Goal: Communication & Community: Share content

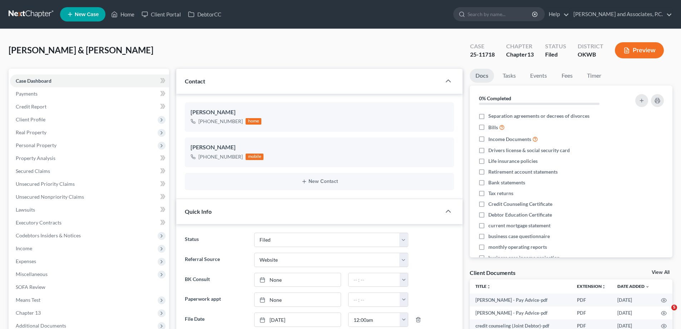
select select "5"
select select "3"
select select "0"
click at [131, 14] on link "Home" at bounding box center [123, 14] width 30 height 13
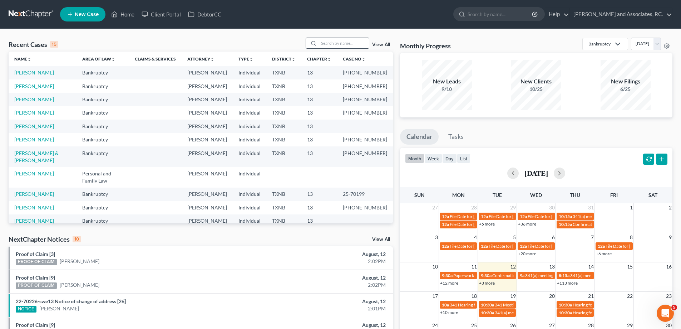
click at [323, 40] on input "search" at bounding box center [344, 43] width 50 height 10
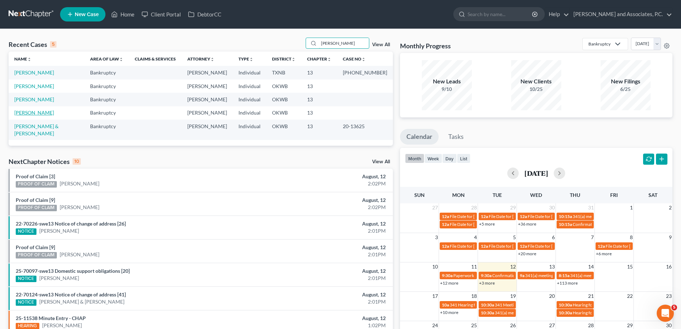
type input "[PERSON_NAME]"
click at [33, 114] on link "[PERSON_NAME]" at bounding box center [34, 112] width 40 height 6
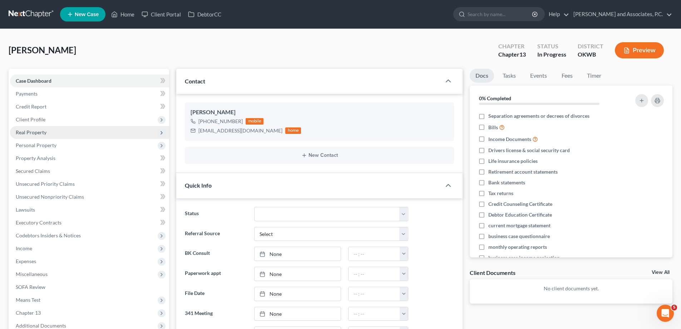
scroll to position [158, 0]
click at [54, 122] on span "Client Profile" at bounding box center [89, 119] width 159 height 13
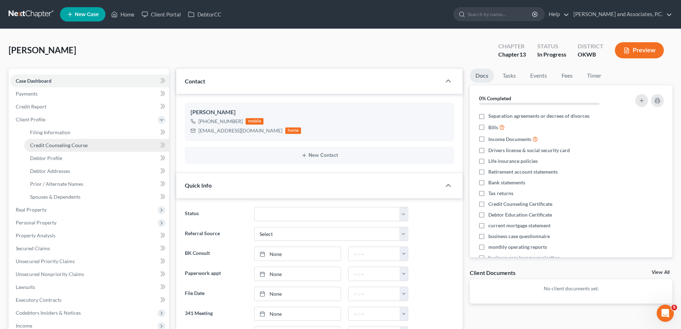
click at [60, 146] on span "Credit Counseling Course" at bounding box center [59, 145] width 58 height 6
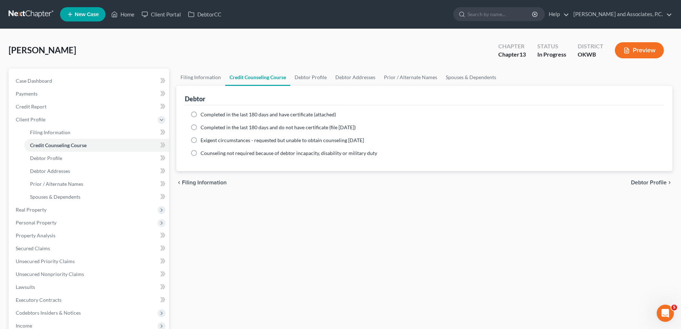
click at [201, 113] on label "Completed in the last 180 days and have certificate (attached)" at bounding box center [269, 114] width 136 height 7
click at [204, 113] on input "Completed in the last 180 days and have certificate (attached)" at bounding box center [206, 113] width 5 height 5
radio input "true"
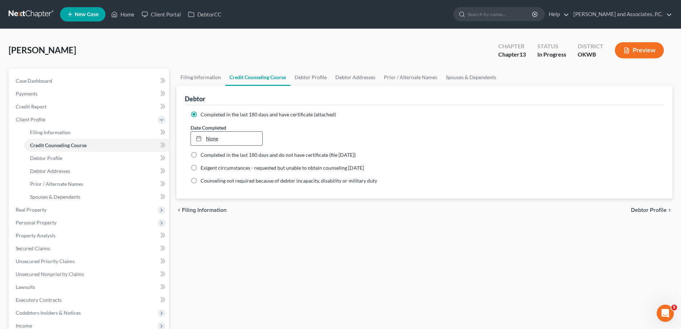
click at [214, 139] on link "None" at bounding box center [226, 139] width 71 height 14
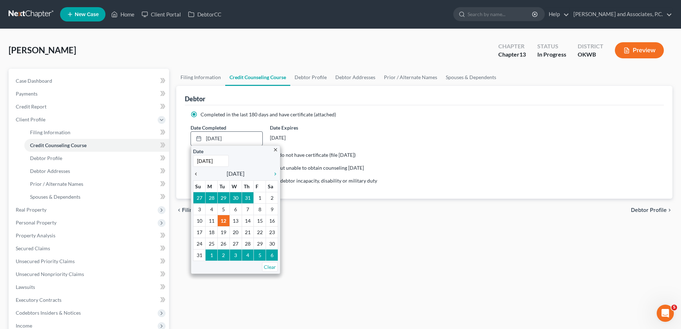
click at [195, 175] on icon "chevron_left" at bounding box center [197, 174] width 9 height 6
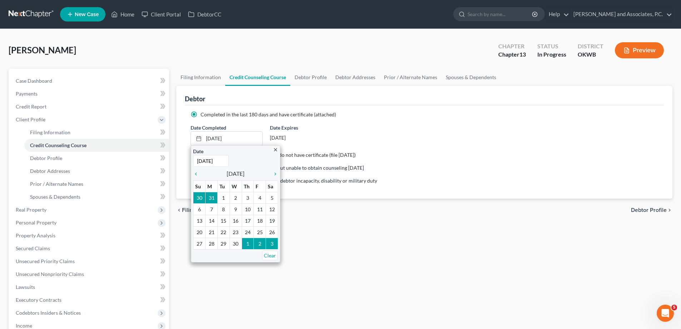
type input "[DATE]"
click at [337, 135] on div "[DATE]" at bounding box center [306, 137] width 72 height 13
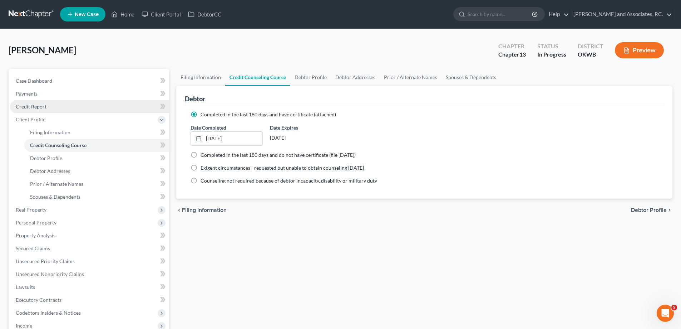
click at [47, 104] on link "Credit Report" at bounding box center [89, 106] width 159 height 13
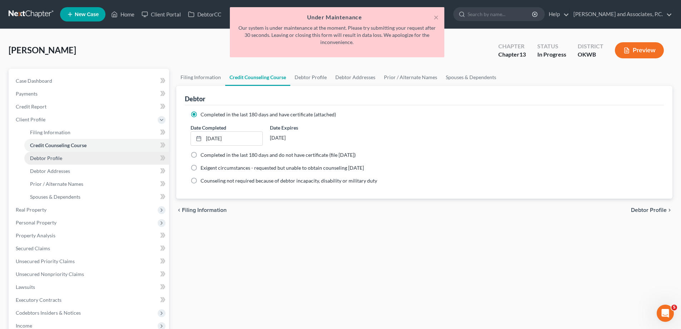
click at [39, 158] on span "Debtor Profile" at bounding box center [46, 158] width 32 height 6
select select "2"
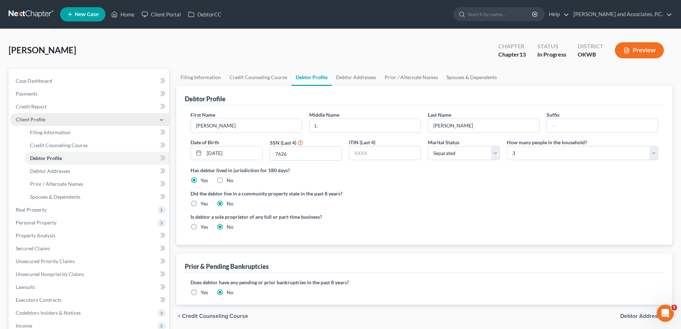
click at [34, 118] on span "Client Profile" at bounding box center [31, 119] width 30 height 6
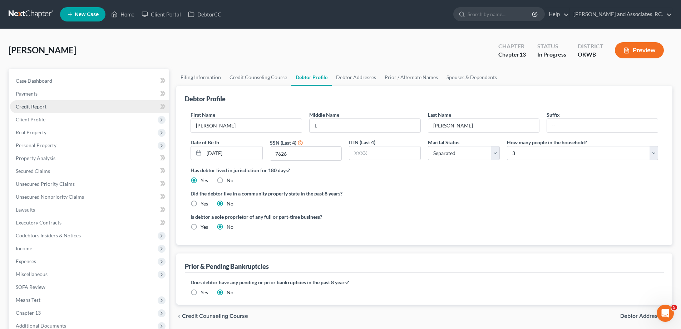
click at [35, 106] on span "Credit Report" at bounding box center [31, 106] width 31 height 6
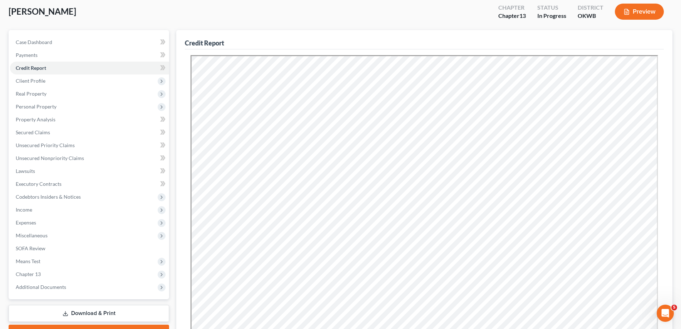
scroll to position [141, 0]
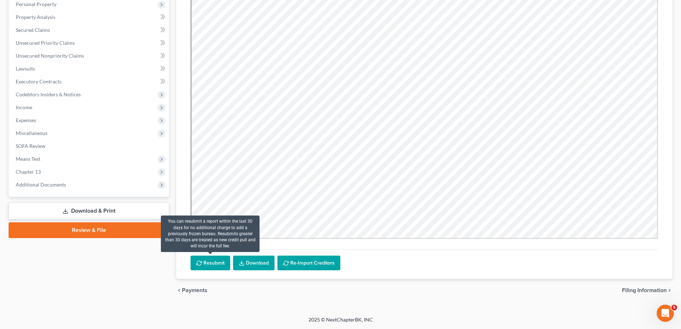
click at [211, 262] on button "Resubmit" at bounding box center [211, 262] width 40 height 15
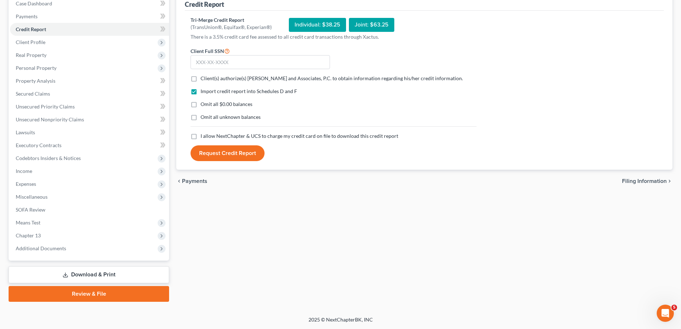
scroll to position [77, 0]
click at [200, 62] on input "text" at bounding box center [261, 62] width 140 height 14
type input "458-27-7626"
click at [201, 78] on label "Client(s) authorize(s) [PERSON_NAME] and Associates, P.C. to obtain information…" at bounding box center [332, 78] width 263 height 7
click at [204, 78] on input "Client(s) authorize(s) [PERSON_NAME] and Associates, P.C. to obtain information…" at bounding box center [206, 77] width 5 height 5
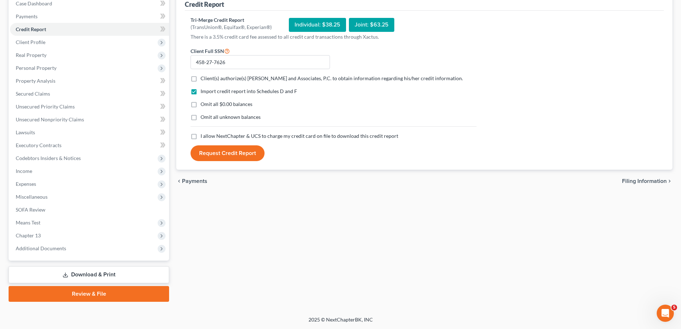
checkbox input "true"
click at [201, 103] on label "Omit all $0.00 balances" at bounding box center [227, 104] width 52 height 7
click at [204, 103] on input "Omit all $0.00 balances" at bounding box center [206, 103] width 5 height 5
checkbox input "true"
click at [201, 118] on label "Omit all unknown balances" at bounding box center [231, 116] width 60 height 7
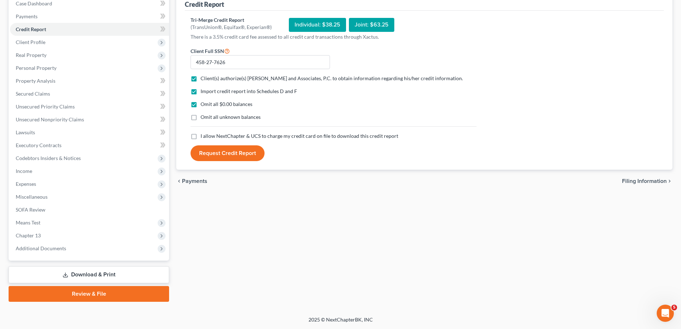
click at [204, 118] on input "Omit all unknown balances" at bounding box center [206, 115] width 5 height 5
checkbox input "true"
click at [201, 137] on label "I allow NextChapter & UCS to charge my credit card on file to download this cre…" at bounding box center [300, 135] width 198 height 7
click at [204, 137] on input "I allow NextChapter & UCS to charge my credit card on file to download this cre…" at bounding box center [206, 134] width 5 height 5
checkbox input "true"
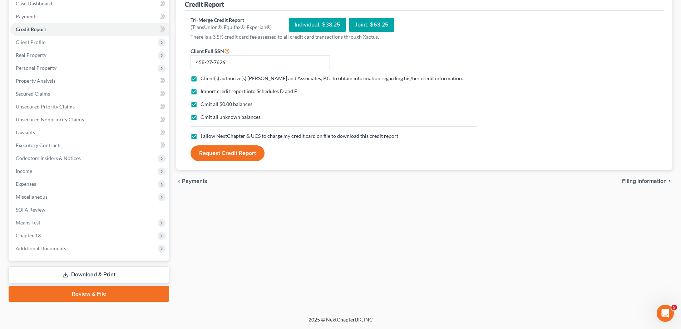
click at [209, 155] on button "Request Credit Report" at bounding box center [228, 153] width 74 height 16
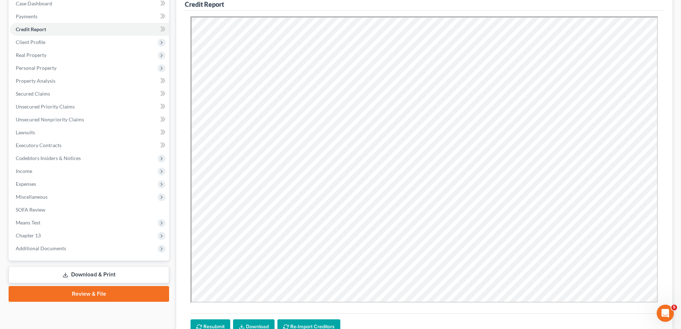
scroll to position [0, 0]
click at [31, 108] on span "Unsecured Priority Claims" at bounding box center [45, 106] width 59 height 6
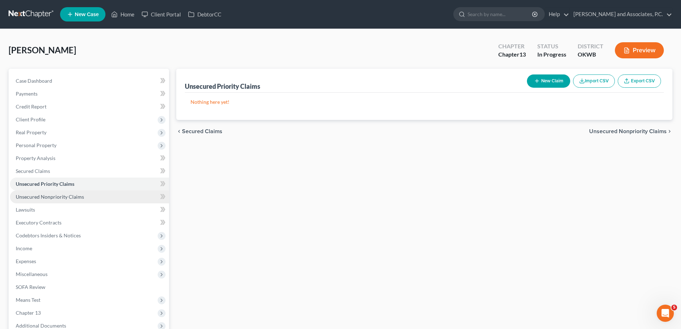
click at [69, 197] on span "Unsecured Nonpriority Claims" at bounding box center [50, 197] width 68 height 6
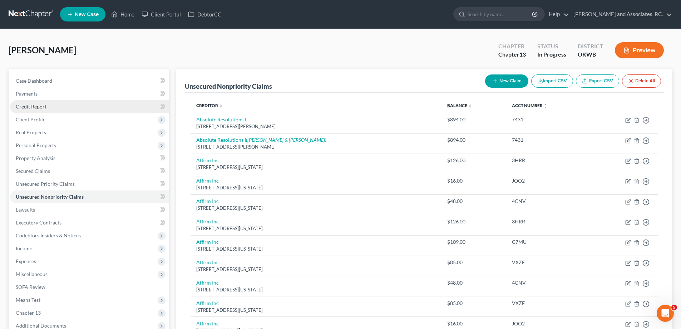
click at [69, 110] on link "Credit Report" at bounding box center [89, 106] width 159 height 13
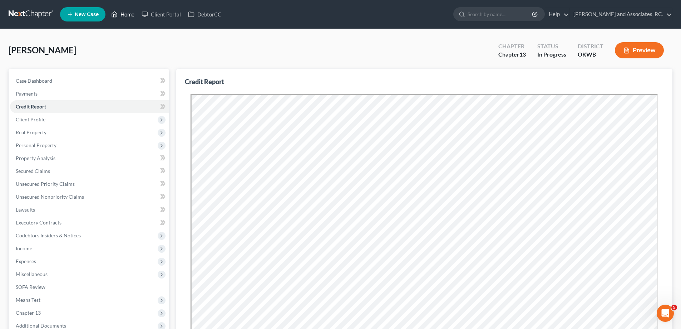
click at [129, 14] on link "Home" at bounding box center [123, 14] width 30 height 13
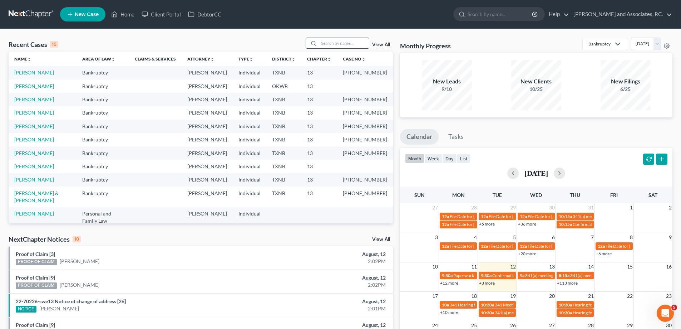
click at [331, 44] on input "search" at bounding box center [344, 43] width 50 height 10
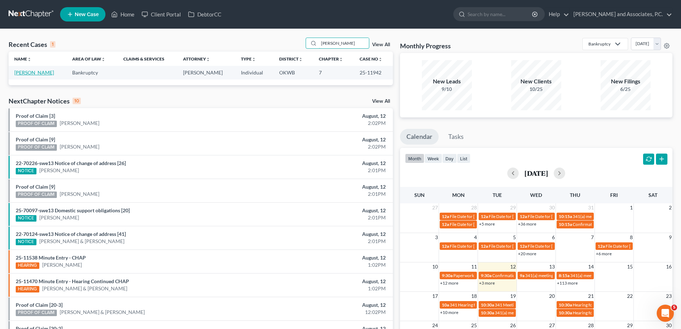
type input "[PERSON_NAME]"
click at [42, 73] on link "[PERSON_NAME]" at bounding box center [34, 72] width 40 height 6
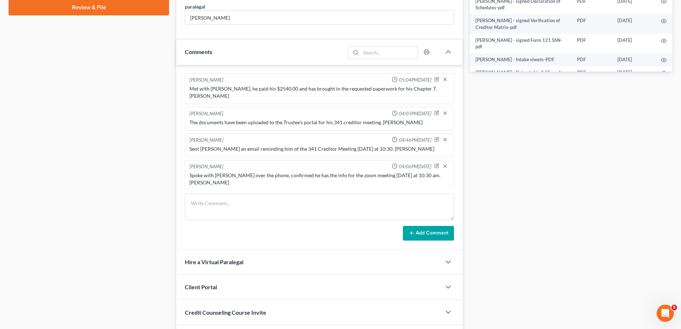
scroll to position [387, 0]
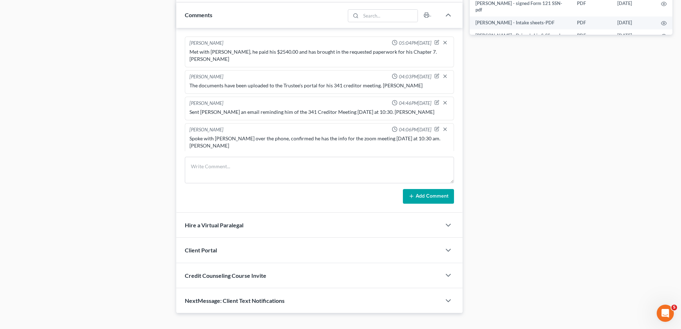
click at [274, 297] on span "NextMessage: Client Text Notifications" at bounding box center [235, 300] width 100 height 7
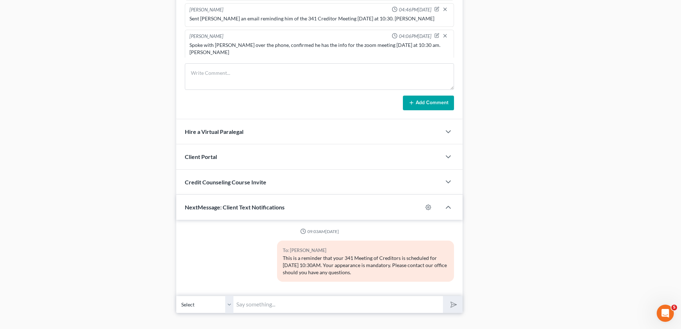
drag, startPoint x: 283, startPoint y: 245, endPoint x: 445, endPoint y: 258, distance: 162.9
click at [445, 258] on div "This is a reminder that your 341 Meeting of Creditors is scheduled for [DATE] 1…" at bounding box center [366, 264] width 166 height 21
copy div "This is a reminder that your 341 Meeting of Creditors is scheduled for [DATE] 1…"
click at [249, 295] on input "text" at bounding box center [339, 304] width 210 height 18
paste input "This is a reminder that your 341 Meeting of Creditors is scheduled for [DATE] 1…"
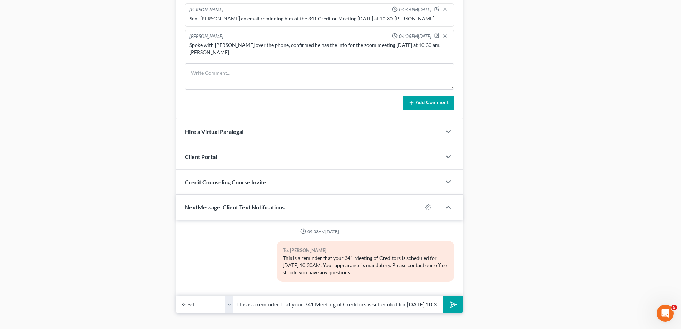
scroll to position [0, 205]
drag, startPoint x: 342, startPoint y: 293, endPoint x: 447, endPoint y: 294, distance: 104.8
click at [447, 296] on div "Select [PHONE_NUMBER] - [PERSON_NAME] This is a reminder that your 341 Meeting …" at bounding box center [319, 304] width 287 height 17
click at [409, 295] on input "This is a reminder that your 341 Meeting of Creditors is scheduled for [DATE] 1…" at bounding box center [339, 304] width 210 height 18
click at [250, 295] on input "This is a reminder that your 341 Meeting of Creditors is scheduled for [DATE] 1…" at bounding box center [339, 304] width 210 height 18
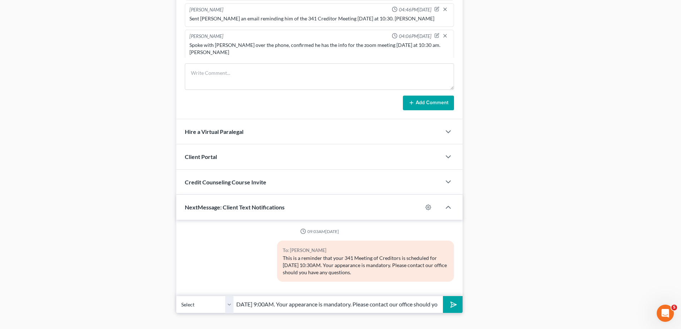
scroll to position [0, 161]
click at [436, 295] on input "This is a reminder that your 341 Meeting of Creditors is scheduled for [DATE] 9…" at bounding box center [339, 304] width 210 height 18
type input "This is a reminder that your 341 Meeting of Creditors is scheduled for [DATE] 9…"
click at [451, 300] on polygon "submit" at bounding box center [452, 304] width 9 height 9
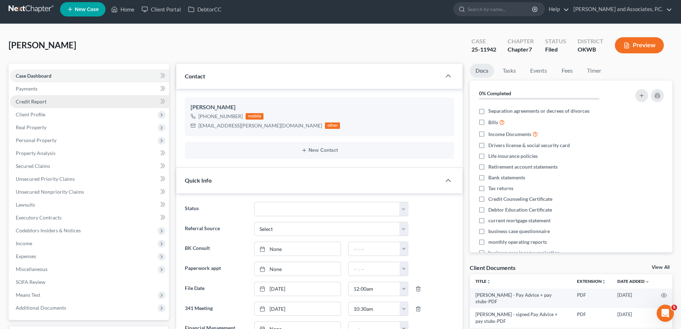
scroll to position [0, 0]
